Goal: Find specific page/section: Find specific page/section

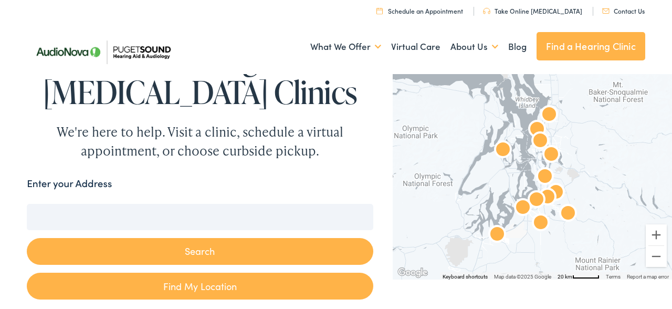
scroll to position [24, 0]
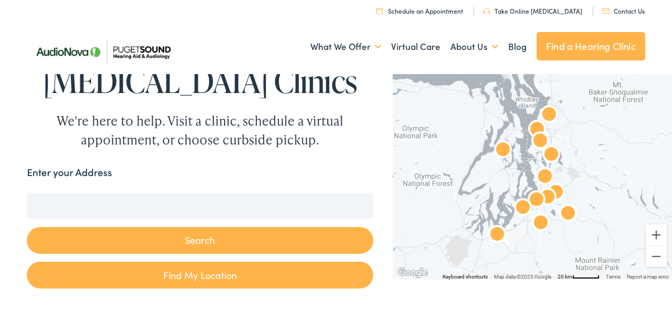
click at [44, 208] on input "Enter your Address" at bounding box center [200, 206] width 346 height 26
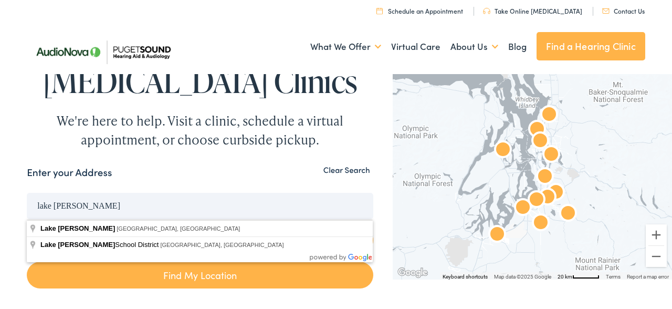
drag, startPoint x: 64, startPoint y: 230, endPoint x: 64, endPoint y: 258, distance: 28.4
type input "[GEOGRAPHIC_DATA][PERSON_NAME], [GEOGRAPHIC_DATA], [GEOGRAPHIC_DATA]"
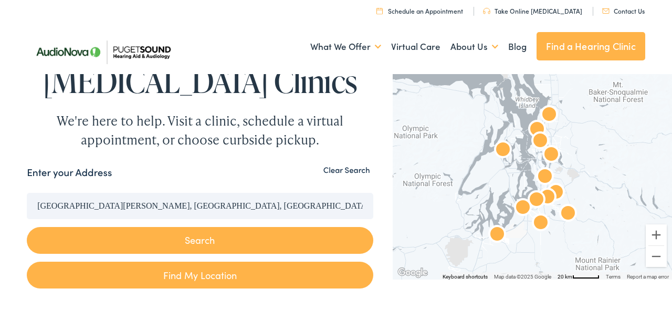
click at [214, 237] on button "Search" at bounding box center [200, 240] width 346 height 27
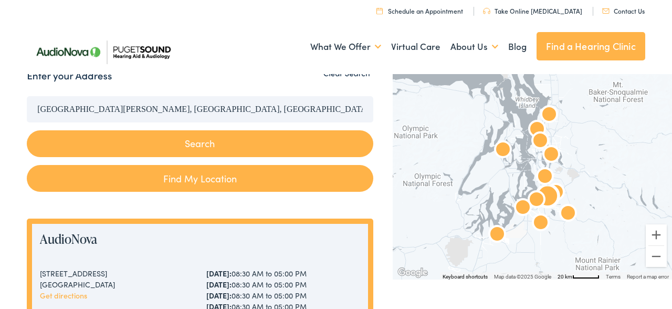
scroll to position [109, 0]
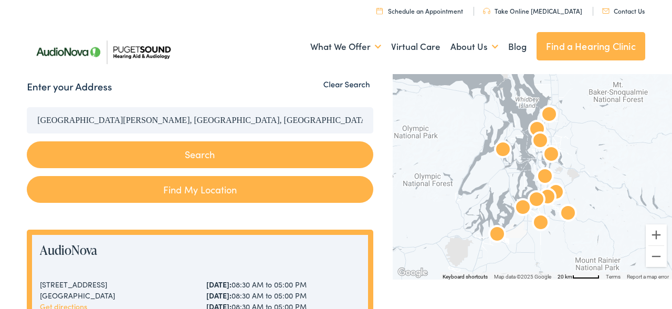
click at [203, 156] on button "Search" at bounding box center [200, 154] width 346 height 27
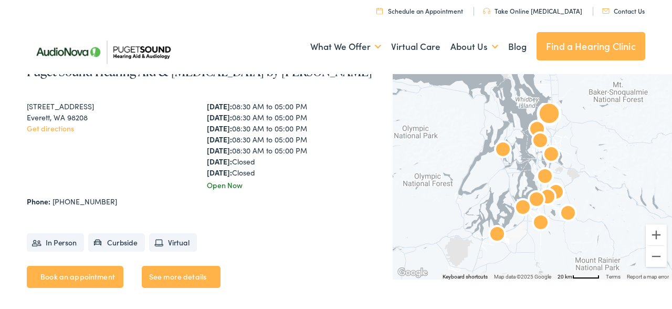
scroll to position [1338, 0]
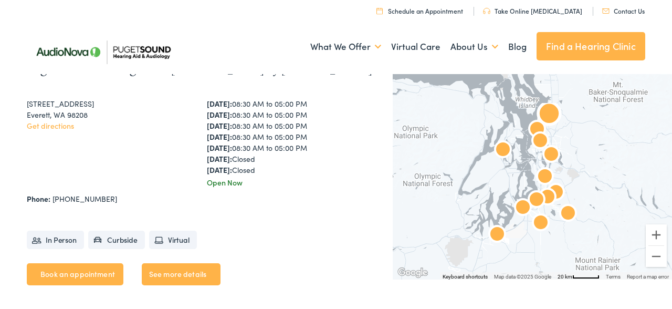
click at [177, 272] on link "See more details" at bounding box center [181, 274] width 79 height 22
